Goal: Complete application form

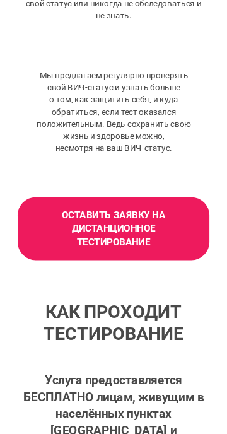
scroll to position [889, 0]
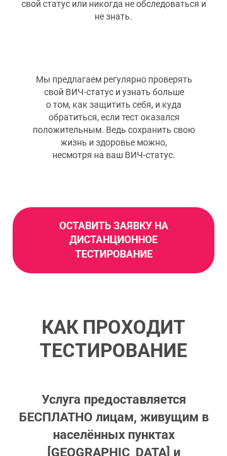
click at [128, 238] on span "ОСТАВИТЬ ЗАЯВКУ НА ДИСТАНЦИОННОЕ ТЕСТИРОВАНИЕ" at bounding box center [114, 240] width 164 height 42
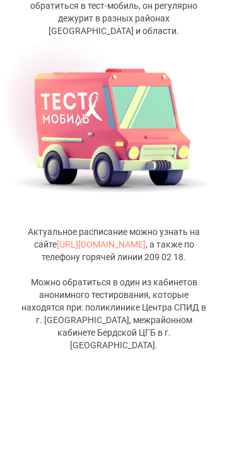
scroll to position [3219, 0]
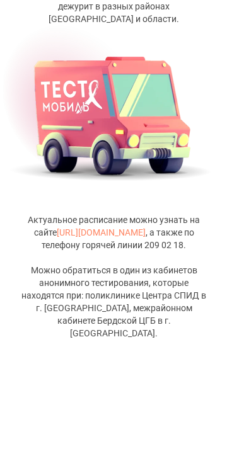
click at [106, 234] on link "https://test-mobil.ru" at bounding box center [101, 233] width 89 height 10
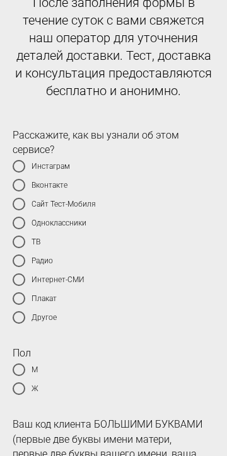
scroll to position [79, 0]
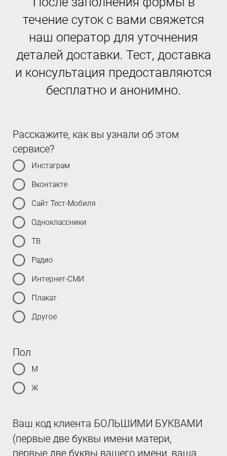
click at [19, 316] on div at bounding box center [19, 317] width 13 height 13
click at [19, 316] on input "Другое" at bounding box center [20, 318] width 8 height 8
radio input "true"
click at [22, 391] on div at bounding box center [19, 388] width 13 height 13
click at [22, 391] on input "Ж" at bounding box center [20, 389] width 8 height 8
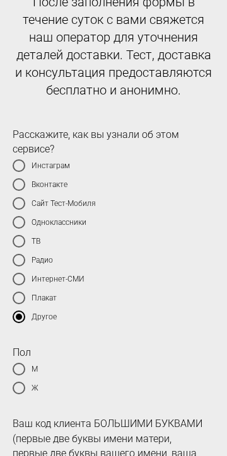
radio input "true"
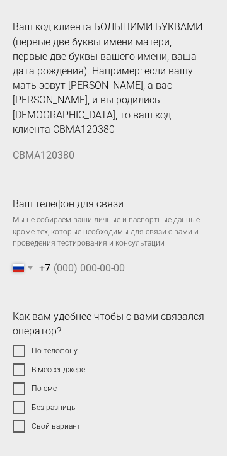
scroll to position [478, 0]
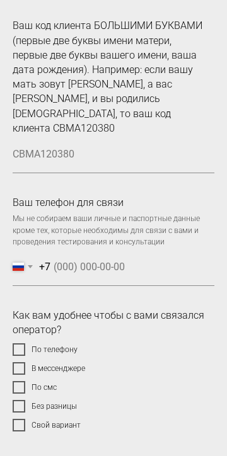
click at [18, 344] on div at bounding box center [19, 350] width 13 height 13
click at [18, 346] on input "По телефону" at bounding box center [19, 350] width 8 height 8
checkbox input "true"
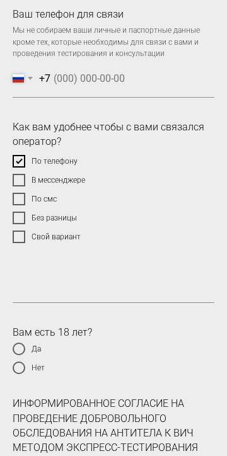
scroll to position [666, 0]
click at [20, 343] on div at bounding box center [19, 349] width 13 height 13
click at [20, 346] on input "Да" at bounding box center [20, 350] width 8 height 8
radio input "true"
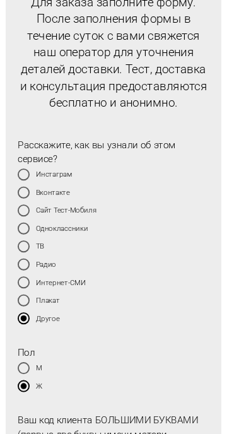
scroll to position [0, 0]
